Goal: Navigation & Orientation: Understand site structure

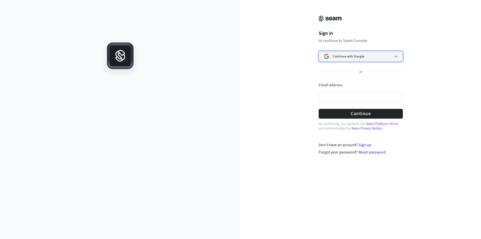
click at [346, 55] on span "Continue with Google" at bounding box center [348, 56] width 31 height 4
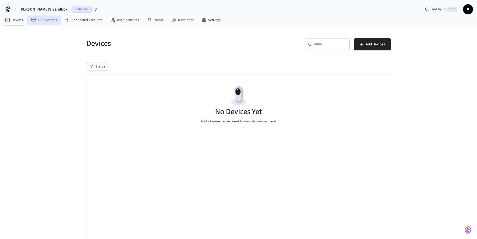
click at [37, 21] on link "ACS Systems" at bounding box center [44, 20] width 34 height 9
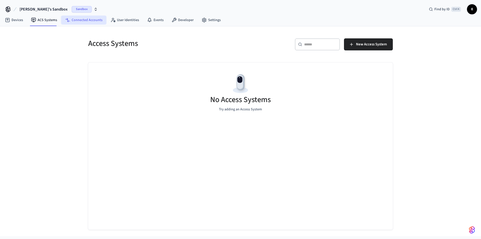
click at [78, 19] on link "Connected Accounts" at bounding box center [83, 20] width 45 height 9
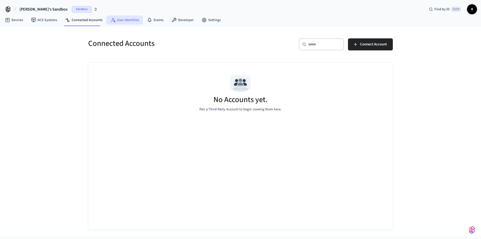
click at [123, 19] on link "User Identities" at bounding box center [124, 20] width 37 height 9
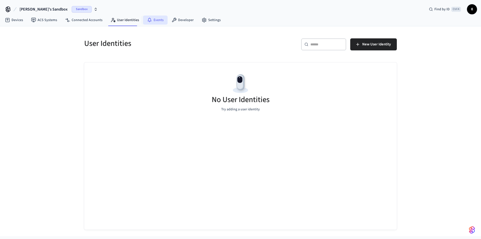
click at [150, 18] on link "Events" at bounding box center [155, 20] width 25 height 9
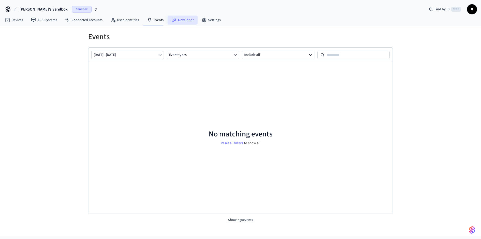
click at [181, 19] on link "Developer" at bounding box center [183, 20] width 30 height 9
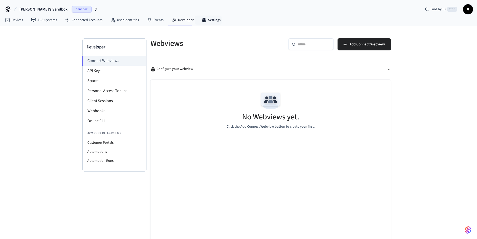
click at [206, 19] on link "Settings" at bounding box center [211, 20] width 27 height 9
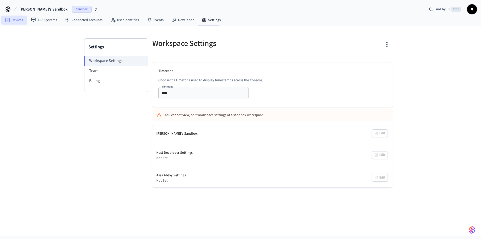
click at [11, 21] on link "Devices" at bounding box center [14, 20] width 26 height 9
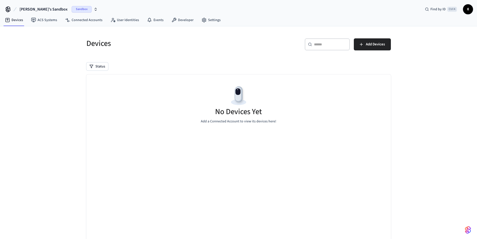
click at [238, 97] on img at bounding box center [238, 95] width 23 height 23
drag, startPoint x: 235, startPoint y: 107, endPoint x: 258, endPoint y: 101, distance: 24.5
click at [235, 107] on h5 "No Devices Yet" at bounding box center [238, 111] width 47 height 10
click at [372, 41] on span "Add Devices" at bounding box center [375, 44] width 19 height 7
